Goal: Task Accomplishment & Management: Complete application form

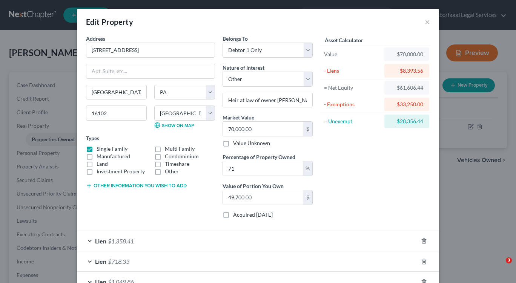
select select "39"
select select "36"
select select "0"
select select "7"
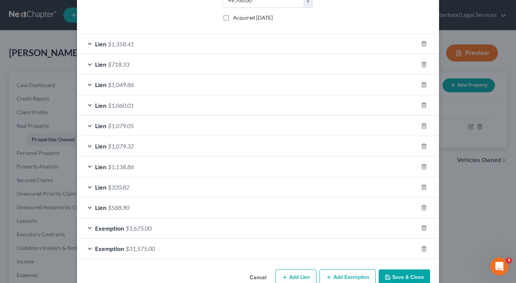
scroll to position [215, 0]
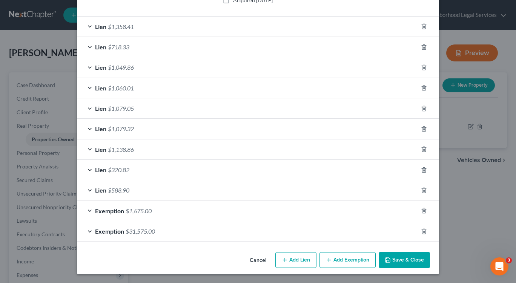
click at [293, 259] on button "Add Lien" at bounding box center [295, 260] width 41 height 16
select select "0"
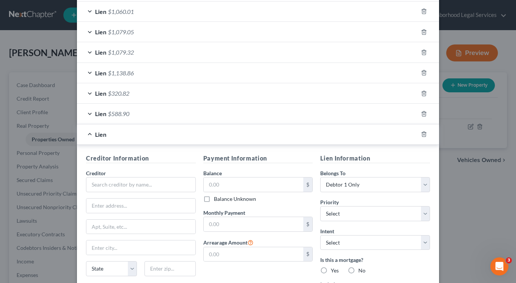
scroll to position [402, 0]
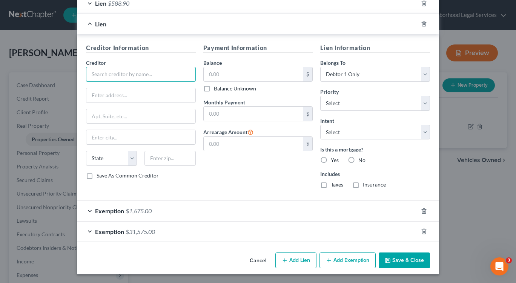
click at [106, 74] on input "text" at bounding box center [141, 74] width 110 height 15
type input "City of [GEOGRAPHIC_DATA]"
click at [98, 95] on input "text" at bounding box center [140, 95] width 109 height 14
type input "[STREET_ADDRESS]"
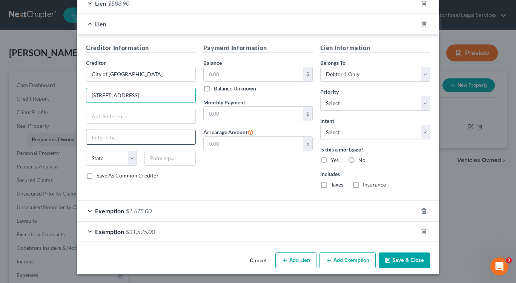
click at [94, 139] on input "text" at bounding box center [140, 137] width 109 height 14
type input "[GEOGRAPHIC_DATA]"
click at [131, 158] on select "State [US_STATE] AK AR AZ CA CO CT DE DC [GEOGRAPHIC_DATA] [GEOGRAPHIC_DATA] GU…" at bounding box center [111, 158] width 51 height 15
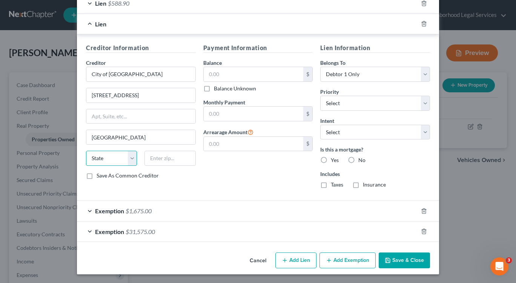
select select "39"
click at [86, 151] on select "State [US_STATE] AK AR AZ CA CO CT DE DC [GEOGRAPHIC_DATA] [GEOGRAPHIC_DATA] GU…" at bounding box center [111, 158] width 51 height 15
click at [153, 160] on input "text" at bounding box center [169, 158] width 51 height 15
type input "16101"
click at [238, 73] on input "text" at bounding box center [254, 74] width 100 height 14
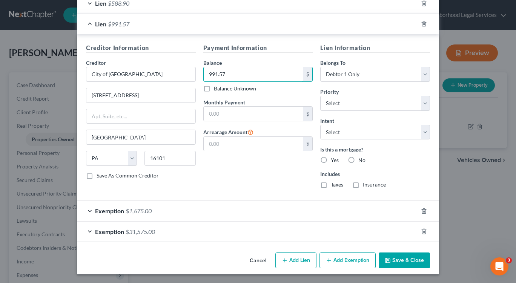
type input "991.57"
click at [358, 158] on label "No" at bounding box center [361, 161] width 7 height 8
click at [361, 158] on input "No" at bounding box center [363, 159] width 5 height 5
radio input "true"
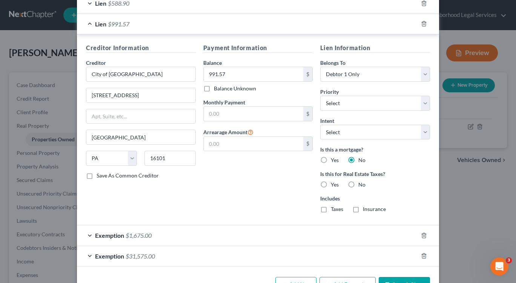
click at [331, 185] on label "Yes" at bounding box center [335, 185] width 8 height 8
click at [334, 185] on input "Yes" at bounding box center [336, 183] width 5 height 5
radio input "true"
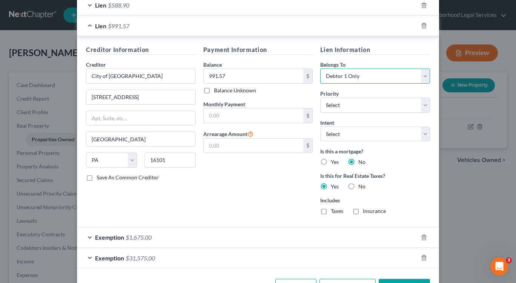
click at [422, 78] on select "Select Debtor 1 Only Debtor 2 Only Debtor 1 And Debtor 2 Only At Least One Of T…" at bounding box center [375, 76] width 110 height 15
select select "3"
click at [320, 69] on select "Select Debtor 1 Only Debtor 2 Only Debtor 1 And Debtor 2 Only At Least One Of T…" at bounding box center [375, 76] width 110 height 15
click at [422, 132] on select "Select Surrender Redeem Reaffirm Avoid Other" at bounding box center [375, 134] width 110 height 15
select select "2"
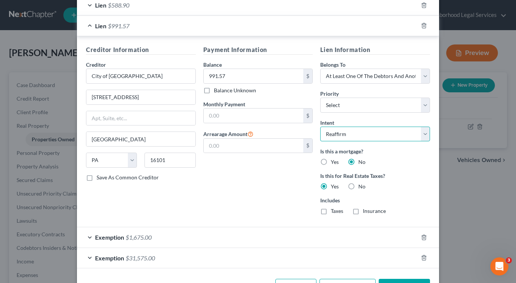
click at [320, 127] on select "Select Surrender Redeem Reaffirm Avoid Other" at bounding box center [375, 134] width 110 height 15
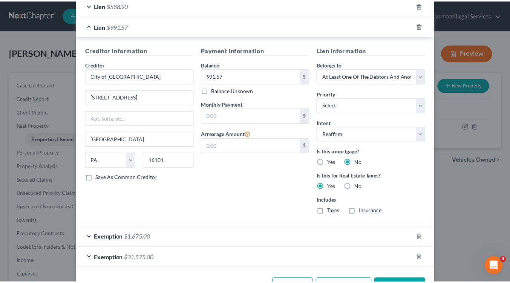
scroll to position [426, 0]
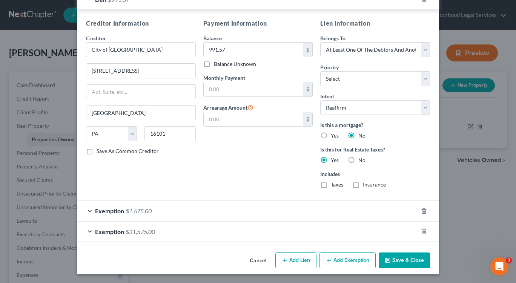
click at [399, 262] on button "Save & Close" at bounding box center [404, 261] width 51 height 16
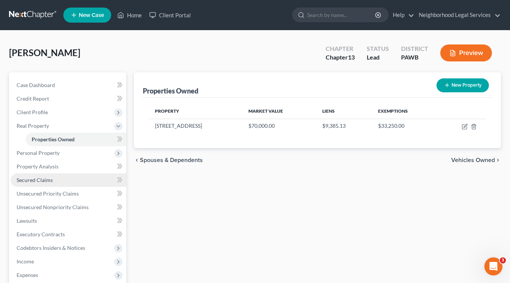
click at [43, 181] on span "Secured Claims" at bounding box center [35, 180] width 36 height 6
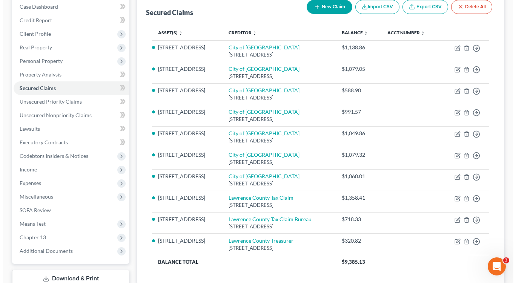
scroll to position [81, 0]
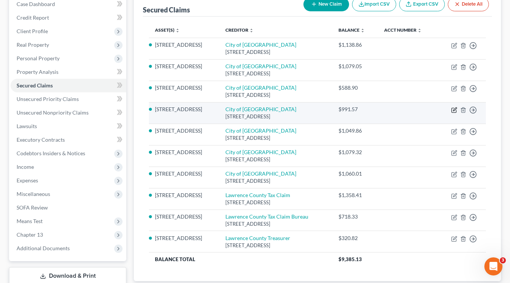
click at [453, 109] on icon "button" at bounding box center [454, 109] width 3 height 3
select select "39"
select select "2"
select select "3"
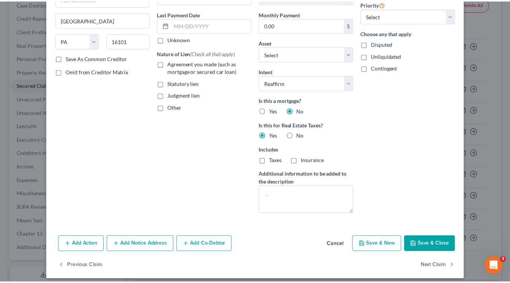
scroll to position [97, 0]
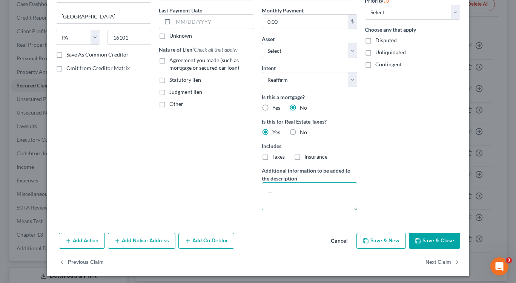
click at [264, 191] on textarea at bounding box center [309, 197] width 95 height 28
type textarea "2023 real estate taxes"
click at [425, 240] on button "Save & Close" at bounding box center [434, 241] width 51 height 16
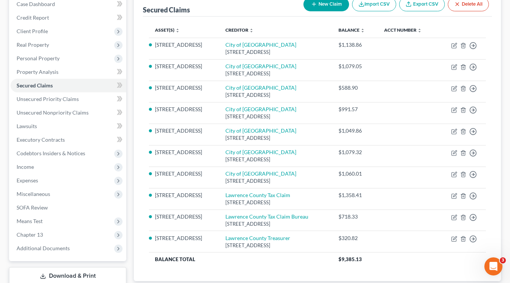
scroll to position [0, 0]
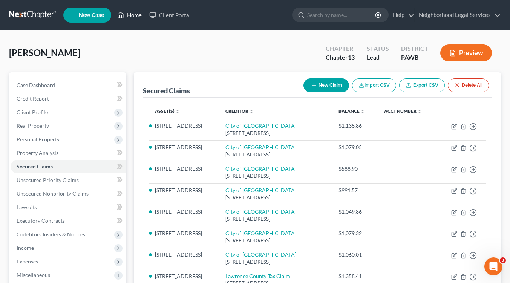
click at [133, 16] on link "Home" at bounding box center [130, 15] width 32 height 14
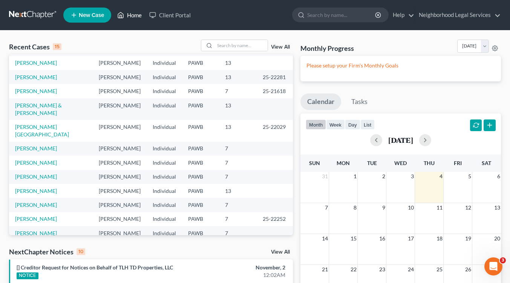
scroll to position [67, 0]
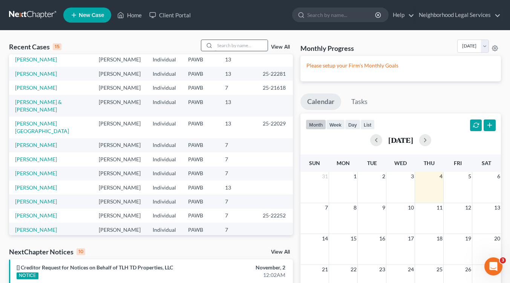
click at [221, 45] on input "search" at bounding box center [241, 45] width 53 height 11
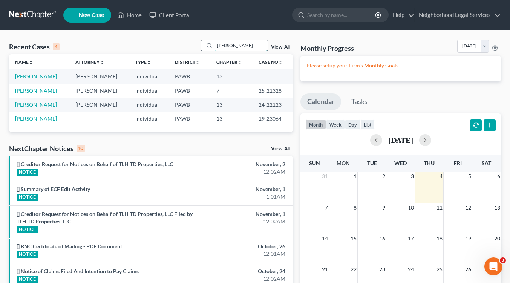
scroll to position [0, 0]
type input "[PERSON_NAME]"
click at [38, 77] on link "[PERSON_NAME]" at bounding box center [36, 76] width 42 height 6
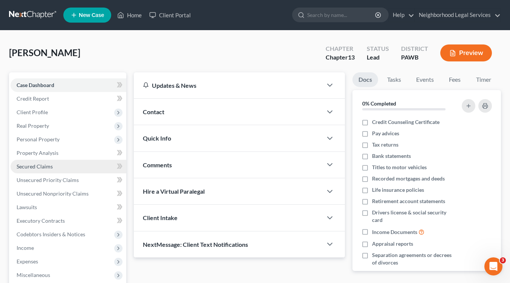
click at [34, 168] on span "Secured Claims" at bounding box center [35, 166] width 36 height 6
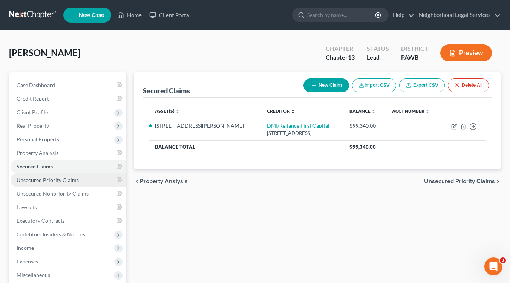
click at [32, 183] on span "Unsecured Priority Claims" at bounding box center [48, 180] width 62 height 6
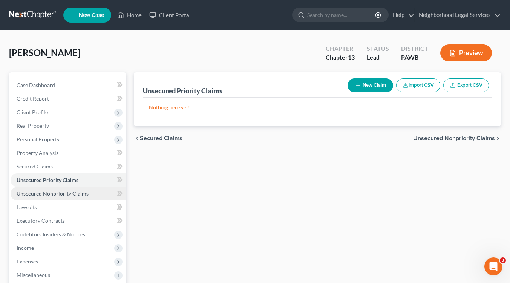
click at [32, 195] on span "Unsecured Nonpriority Claims" at bounding box center [53, 194] width 72 height 6
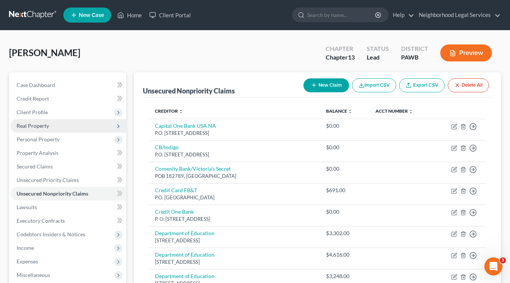
click at [33, 125] on span "Real Property" at bounding box center [33, 126] width 32 height 6
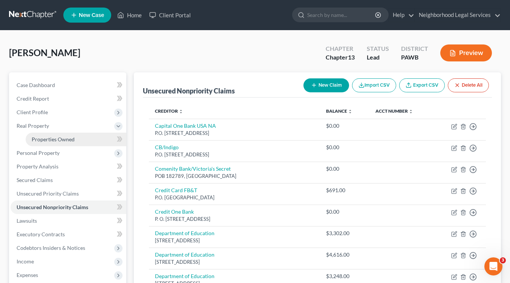
click at [46, 139] on span "Properties Owned" at bounding box center [53, 139] width 43 height 6
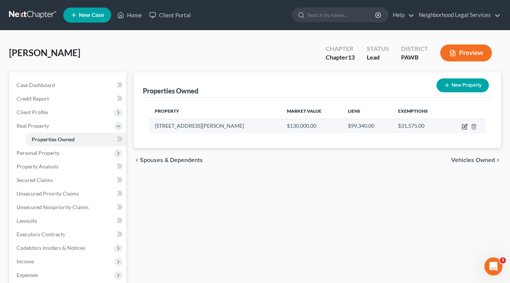
click at [464, 124] on icon "button" at bounding box center [465, 127] width 6 height 6
select select "39"
select select "36"
select select "0"
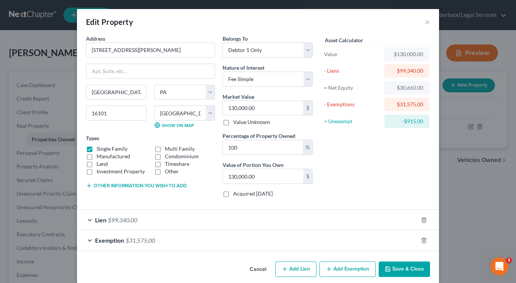
click at [399, 269] on button "Save & Close" at bounding box center [404, 270] width 51 height 16
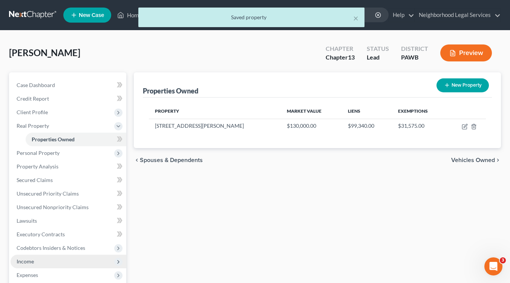
click at [33, 260] on span "Income" at bounding box center [25, 261] width 17 height 6
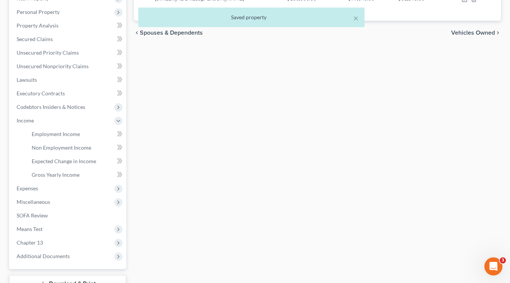
scroll to position [135, 0]
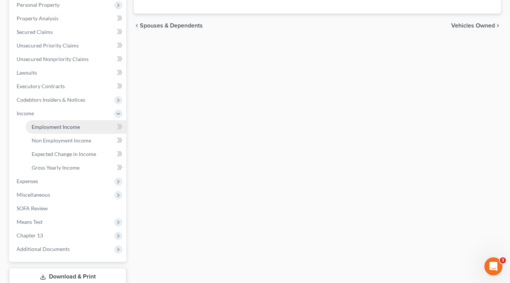
click at [66, 123] on link "Employment Income" at bounding box center [76, 127] width 101 height 14
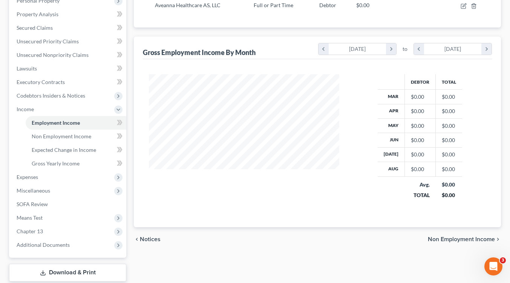
scroll to position [139, 0]
click at [56, 135] on span "Non Employment Income" at bounding box center [62, 136] width 60 height 6
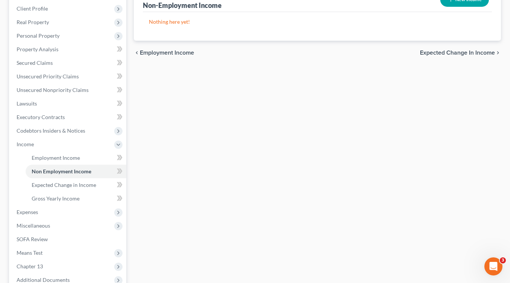
scroll to position [106, 0]
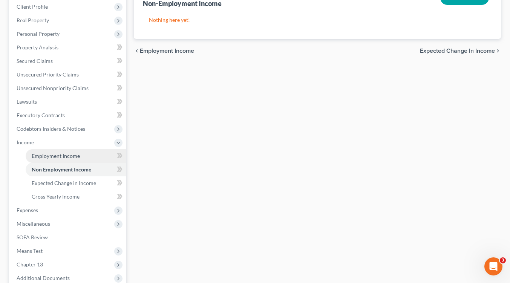
click at [63, 155] on span "Employment Income" at bounding box center [56, 156] width 48 height 6
